Goal: Information Seeking & Learning: Find specific fact

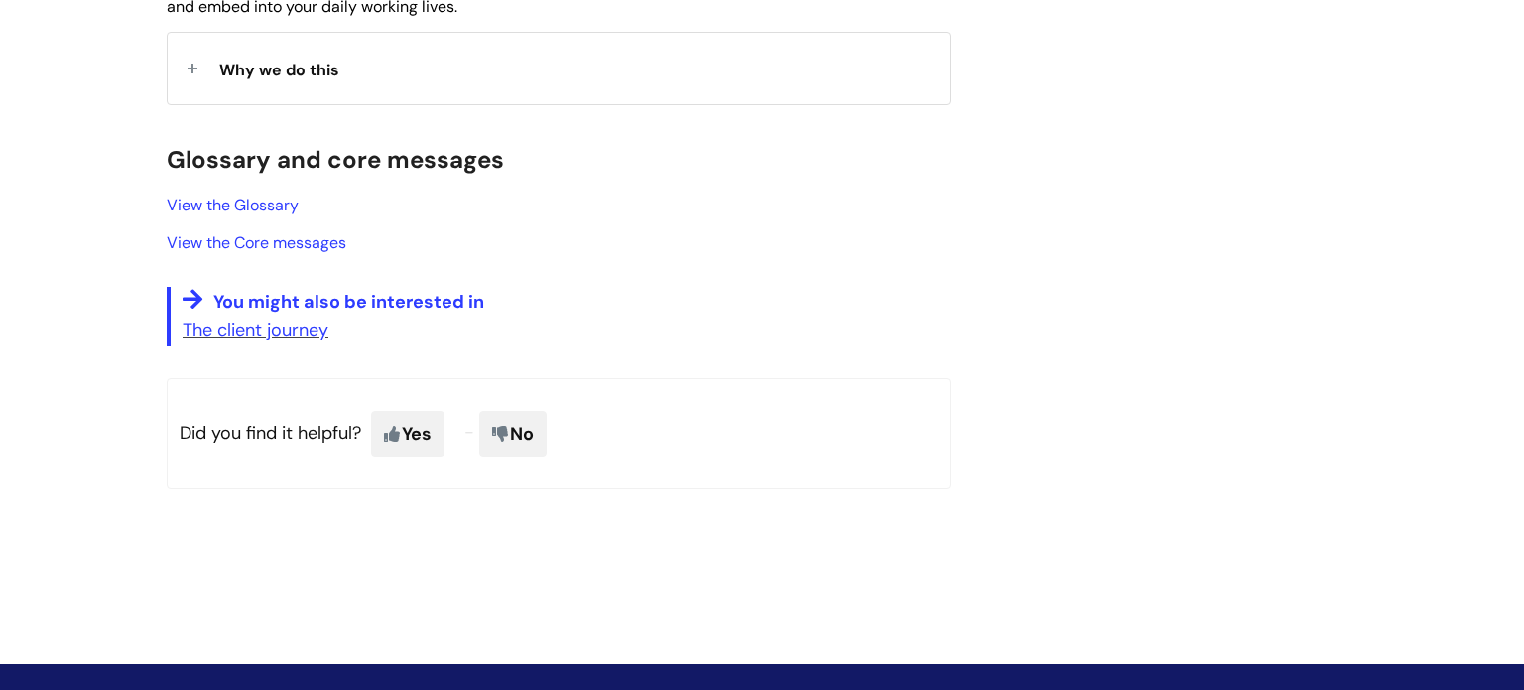
scroll to position [655, 0]
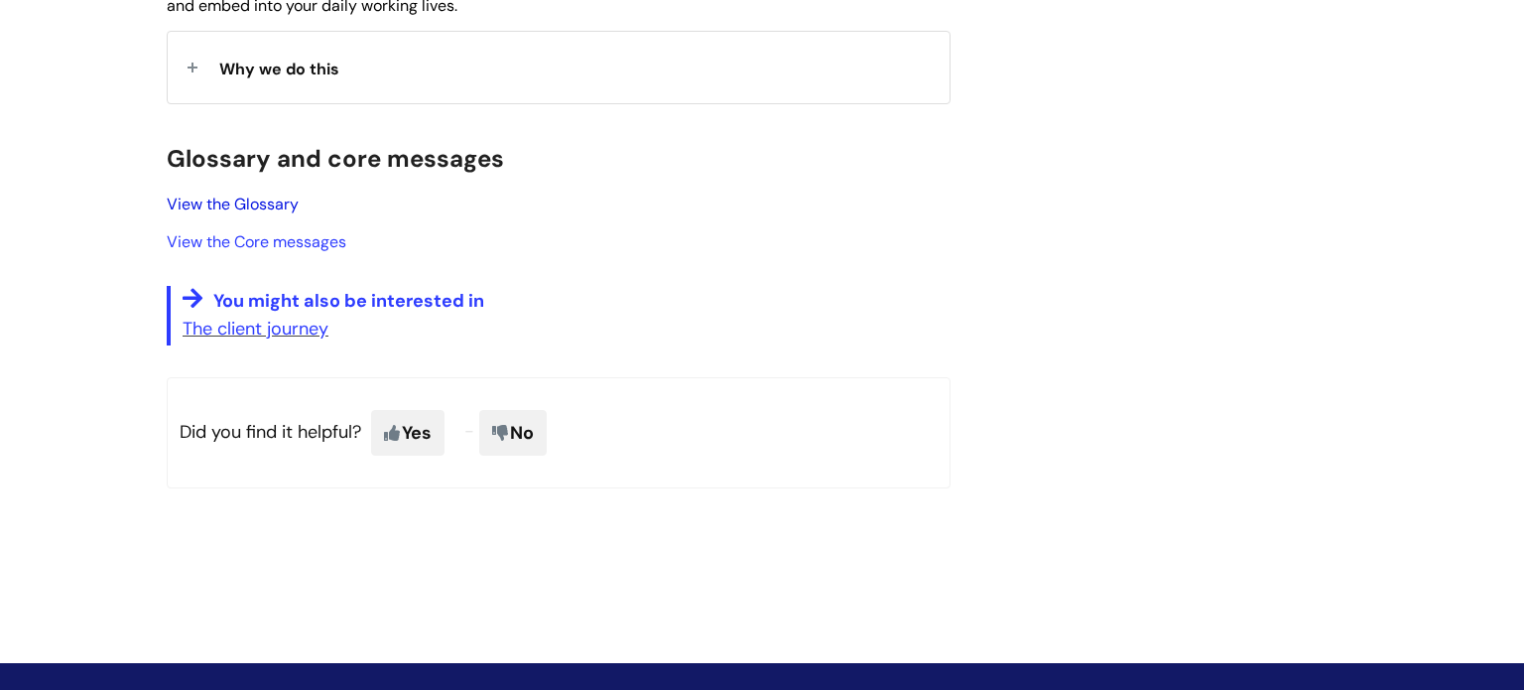
click at [262, 204] on link "View the Glossary" at bounding box center [233, 204] width 132 height 21
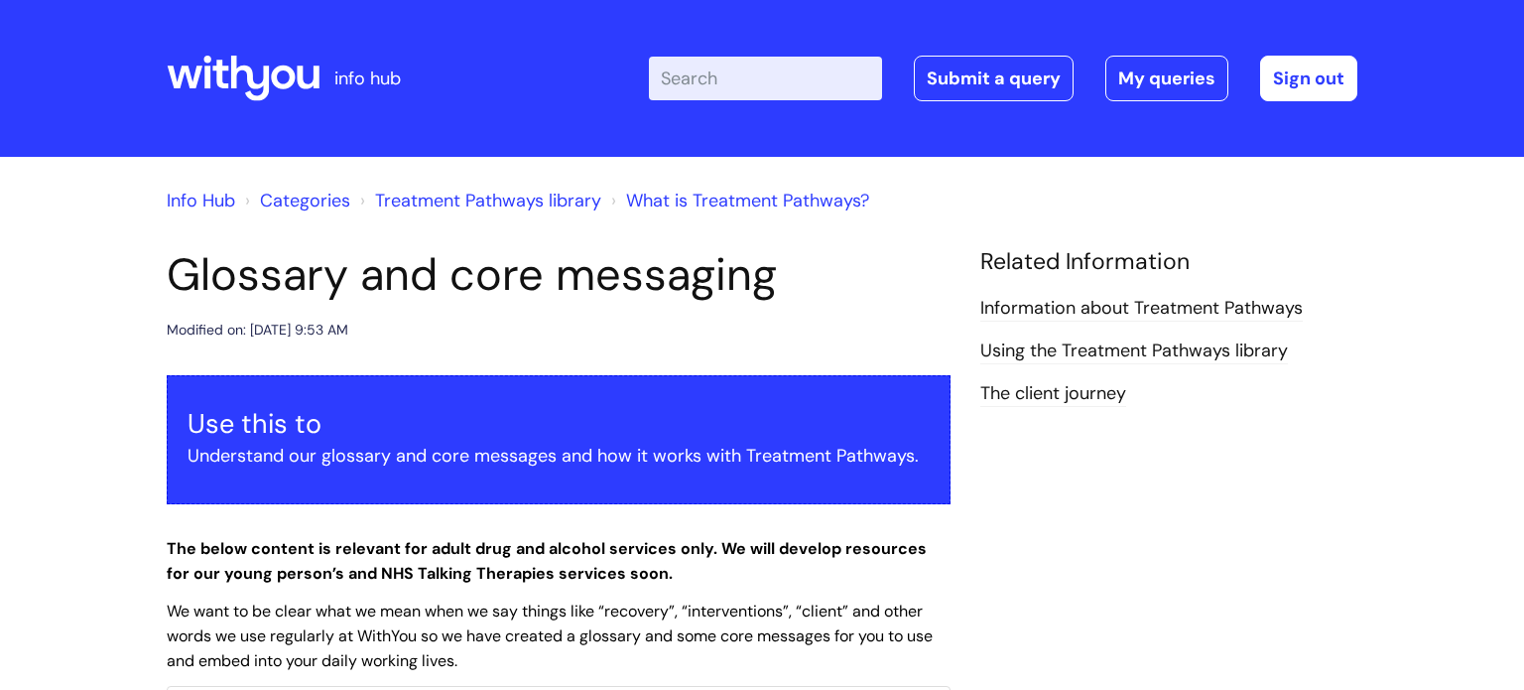
scroll to position [654, 0]
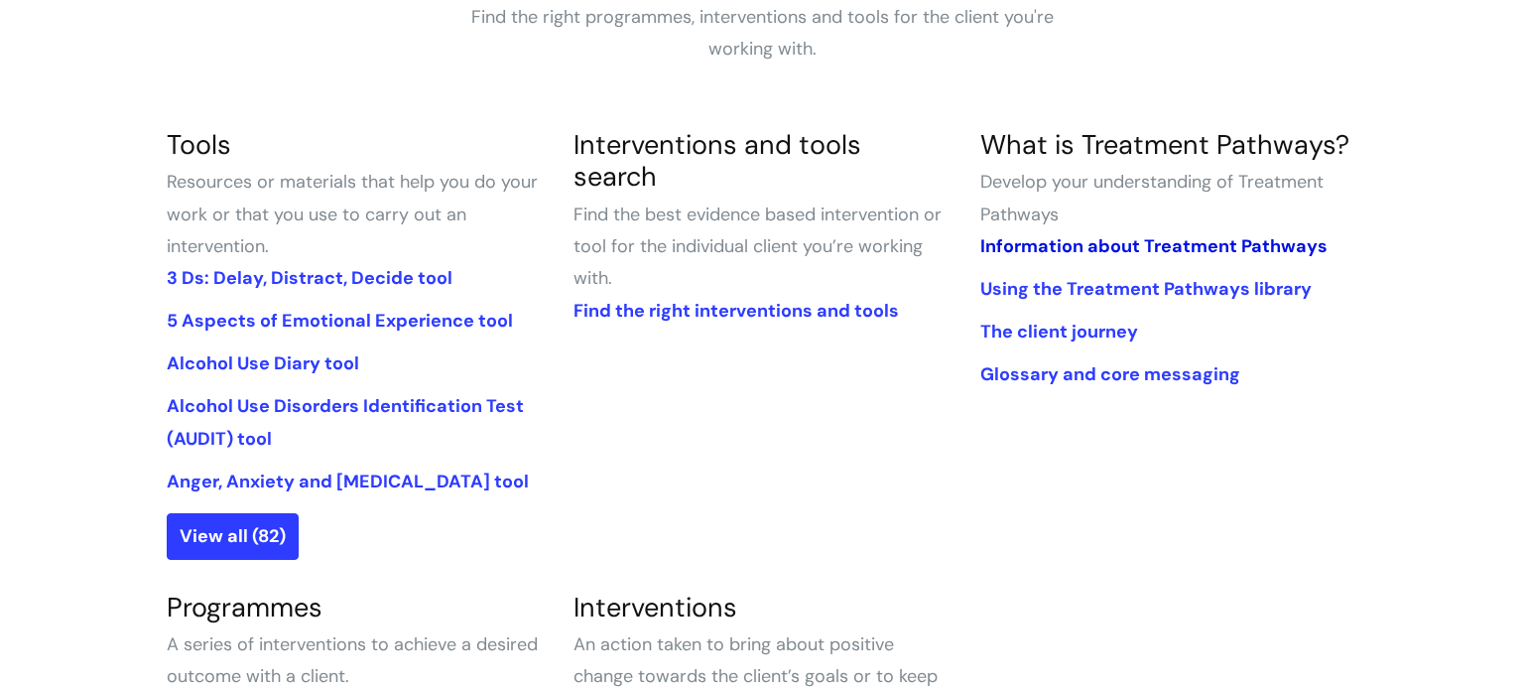
scroll to position [397, 0]
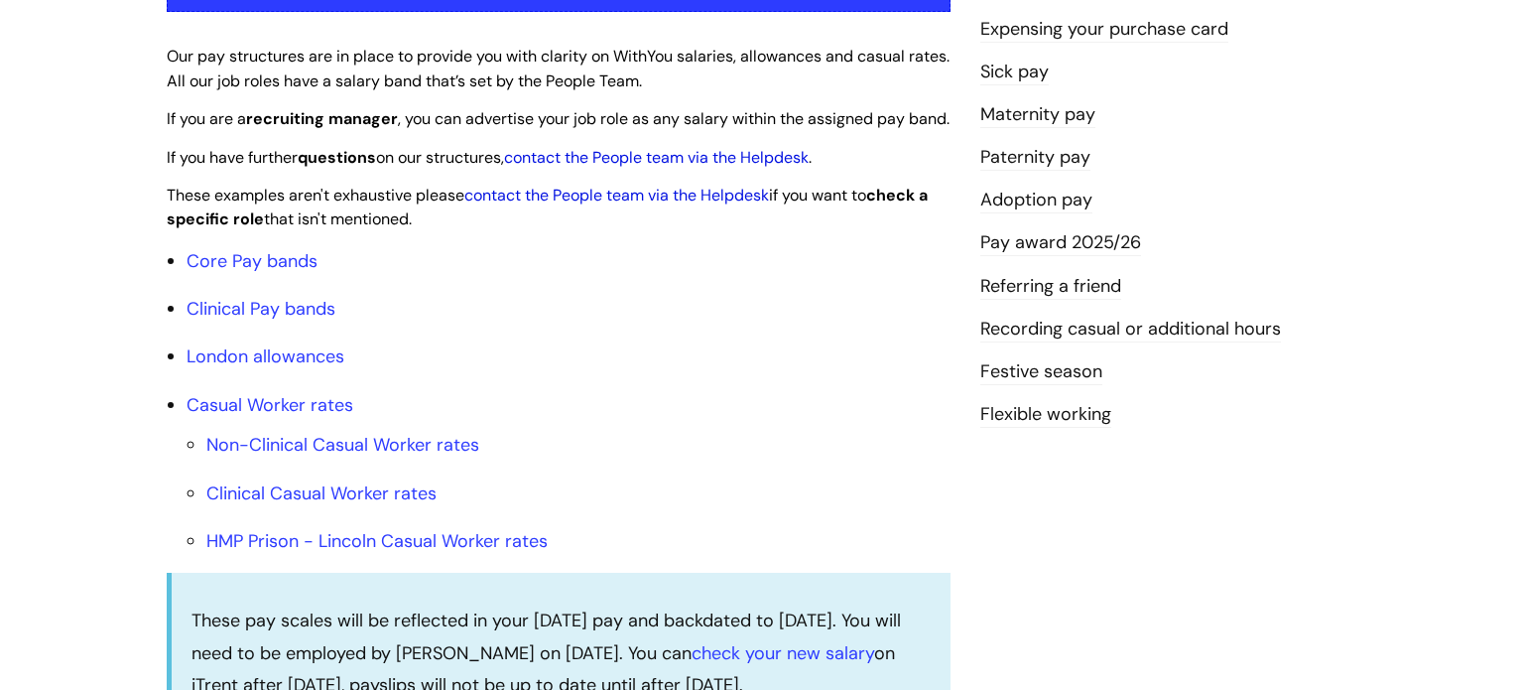
scroll to position [496, 0]
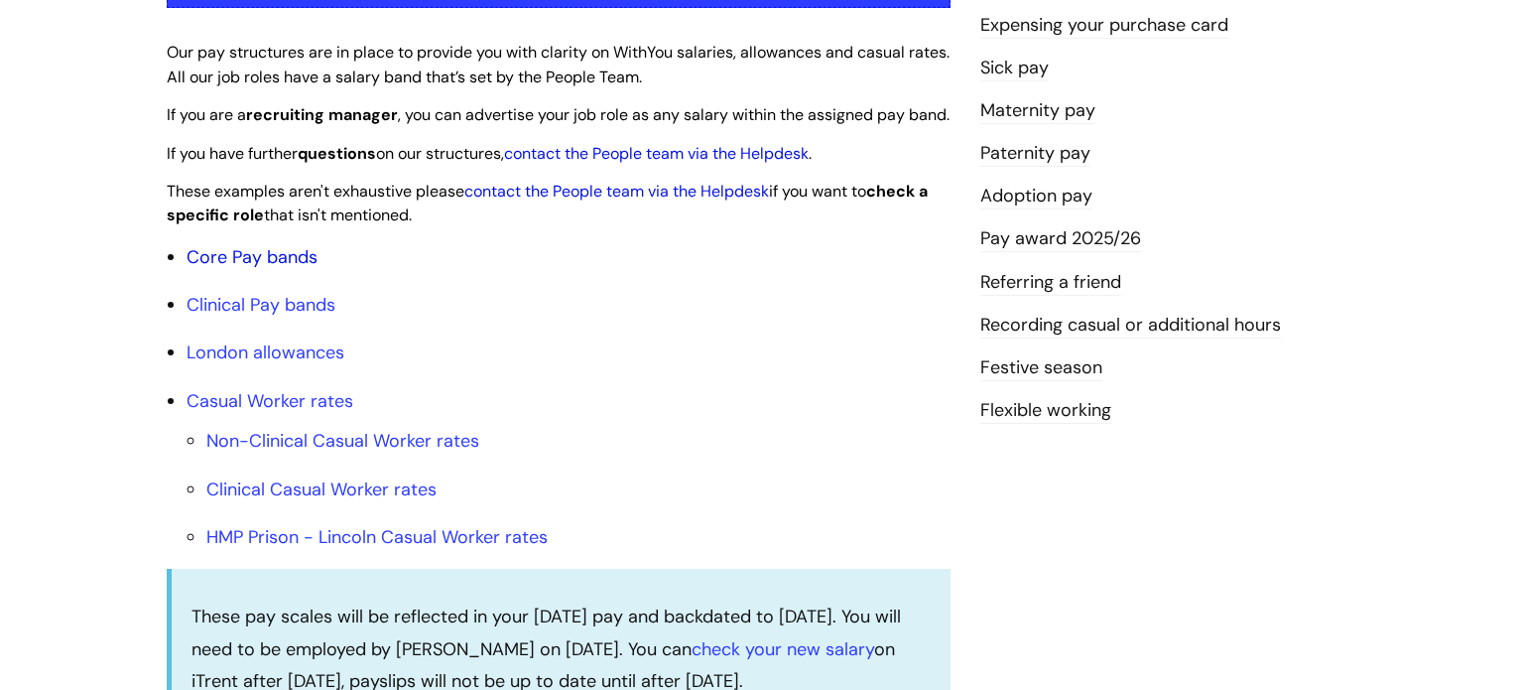
click at [289, 269] on link "Core Pay bands" at bounding box center [252, 257] width 131 height 24
click at [277, 269] on link "Core Pay bands" at bounding box center [252, 257] width 131 height 24
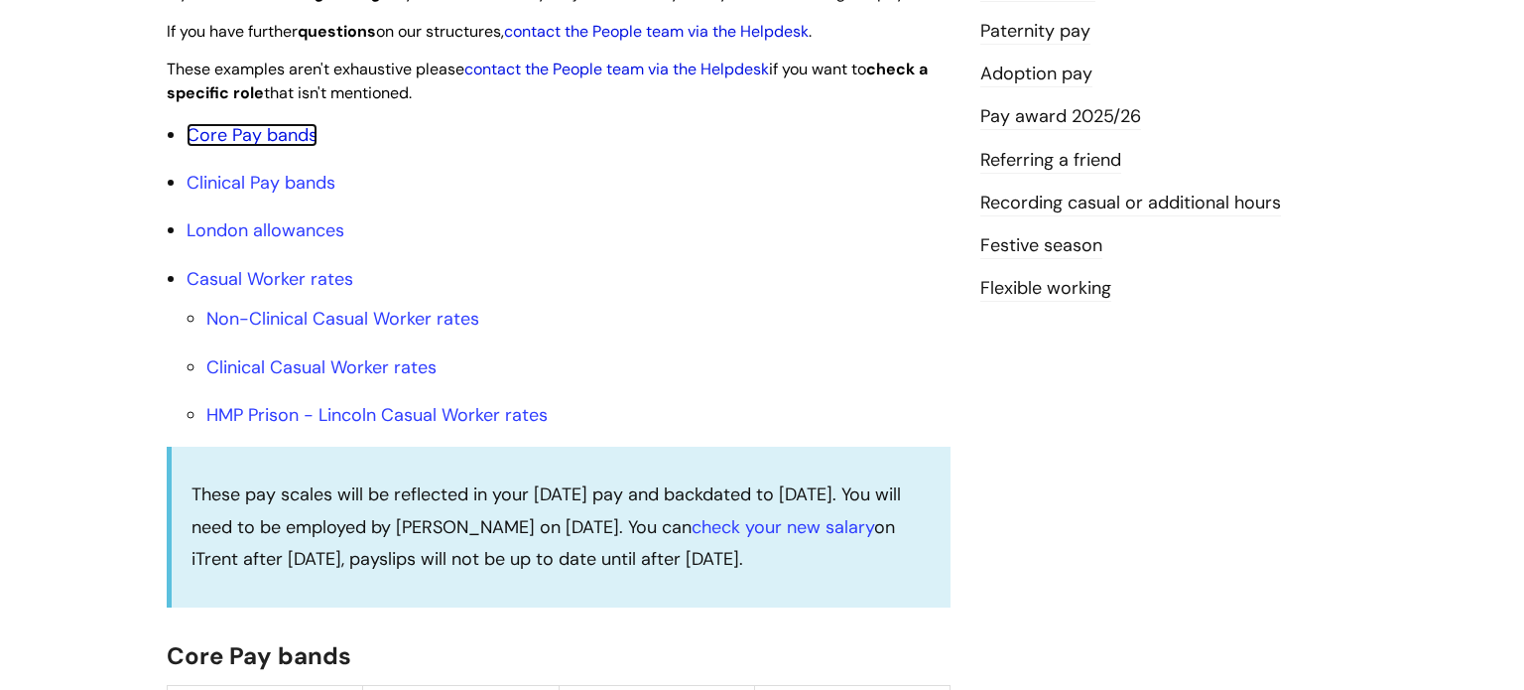
scroll to position [619, 0]
click at [293, 146] on link "Core Pay bands" at bounding box center [252, 134] width 131 height 24
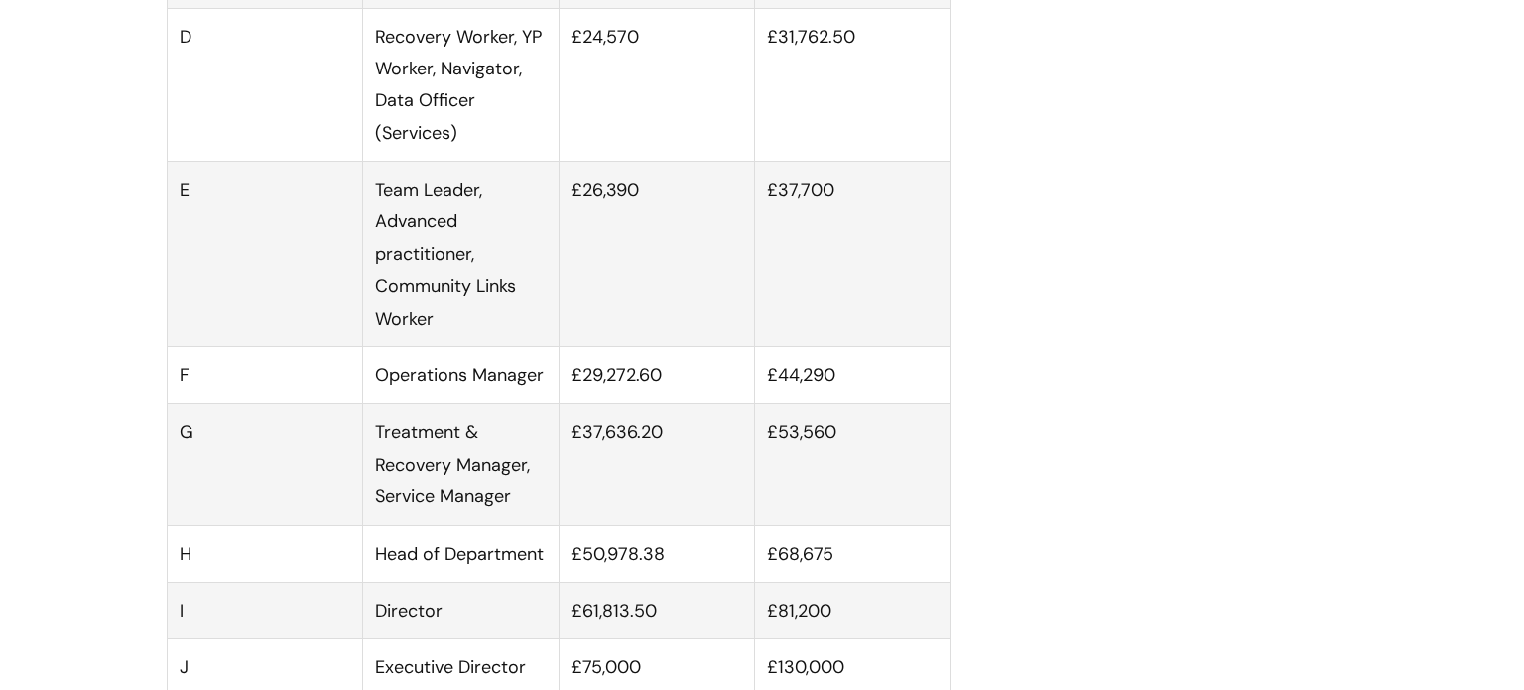
scroll to position [1662, 0]
click at [728, 120] on td "£24,570" at bounding box center [657, 82] width 196 height 154
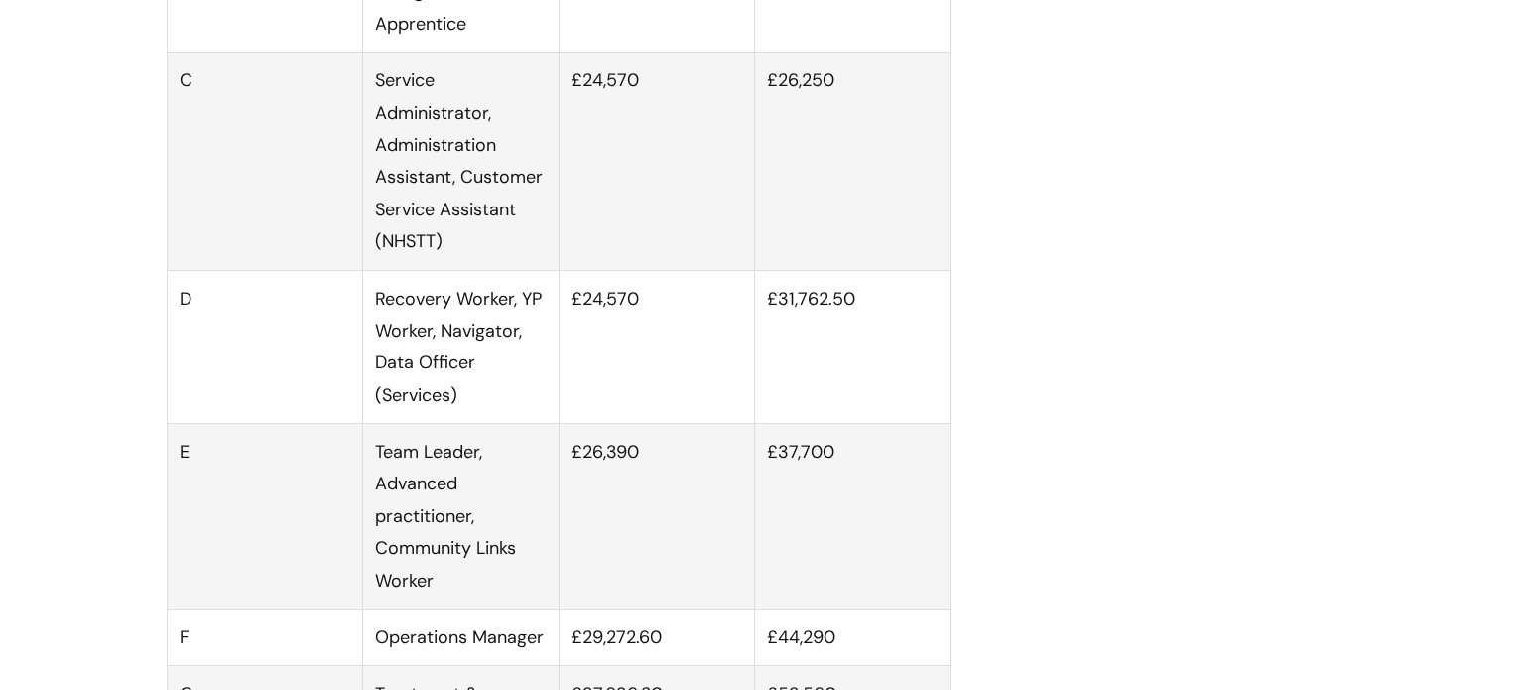
scroll to position [1398, 0]
